Goal: Answer question/provide support

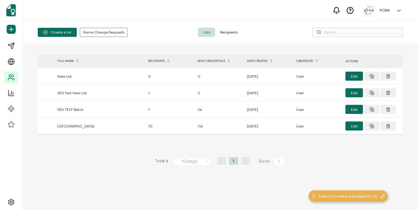
click at [229, 32] on span "Recipients" at bounding box center [228, 32] width 27 height 9
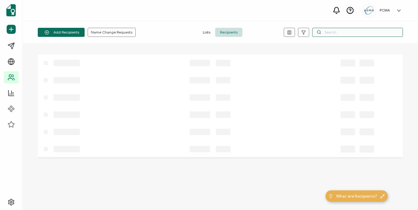
click at [338, 34] on input "text" at bounding box center [357, 32] width 91 height 9
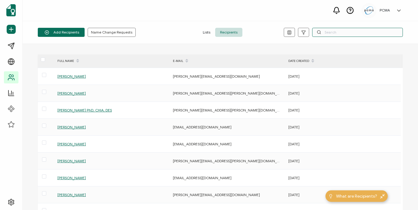
click at [341, 32] on input "text" at bounding box center [357, 32] width 91 height 9
paste input "[PERSON_NAME][EMAIL_ADDRESS][DOMAIN_NAME]"
type input "[PERSON_NAME][EMAIL_ADDRESS][DOMAIN_NAME]"
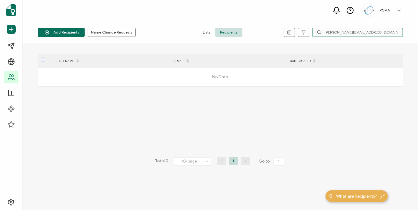
drag, startPoint x: 377, startPoint y: 32, endPoint x: 319, endPoint y: 34, distance: 58.1
click at [319, 34] on div "[PERSON_NAME][EMAIL_ADDRESS][DOMAIN_NAME]" at bounding box center [357, 32] width 91 height 9
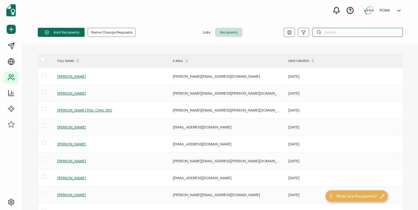
click at [330, 30] on input "text" at bounding box center [357, 32] width 91 height 9
paste input "[PERSON_NAME][EMAIL_ADDRESS][DOMAIN_NAME]"
type input "[PERSON_NAME][EMAIL_ADDRESS][DOMAIN_NAME]"
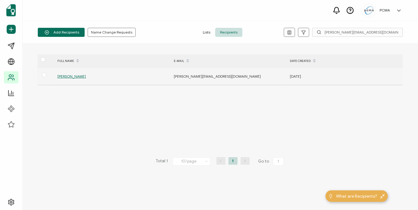
click at [67, 76] on span "[PERSON_NAME]" at bounding box center [71, 76] width 28 height 5
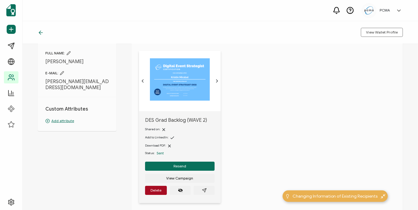
scroll to position [30, 0]
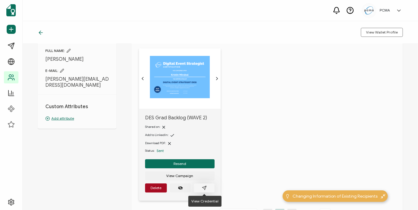
click at [208, 189] on button "button" at bounding box center [204, 188] width 21 height 9
click at [203, 187] on icon "paper plane outline" at bounding box center [204, 188] width 4 height 4
